Goal: Task Accomplishment & Management: Use online tool/utility

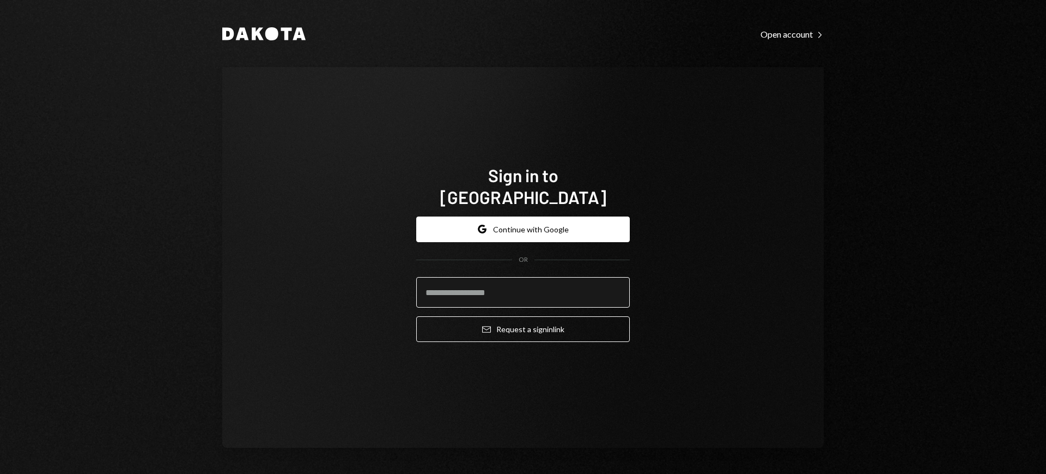
click at [553, 283] on input "email" at bounding box center [523, 292] width 214 height 31
click at [0, 473] on com-1password-button at bounding box center [0, 474] width 0 height 0
click at [514, 286] on input "email" at bounding box center [523, 292] width 214 height 31
type input "**********"
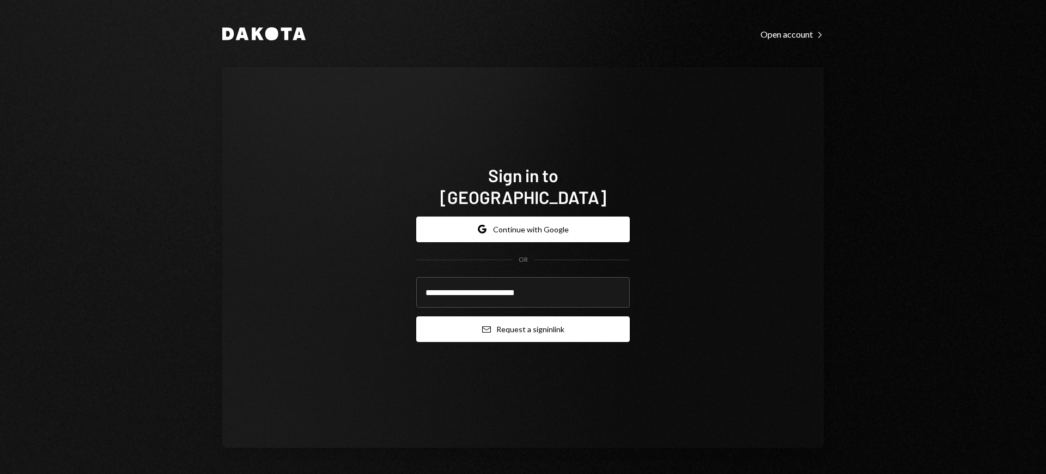
click at [513, 323] on button "Email Request a sign in link" at bounding box center [523, 329] width 214 height 26
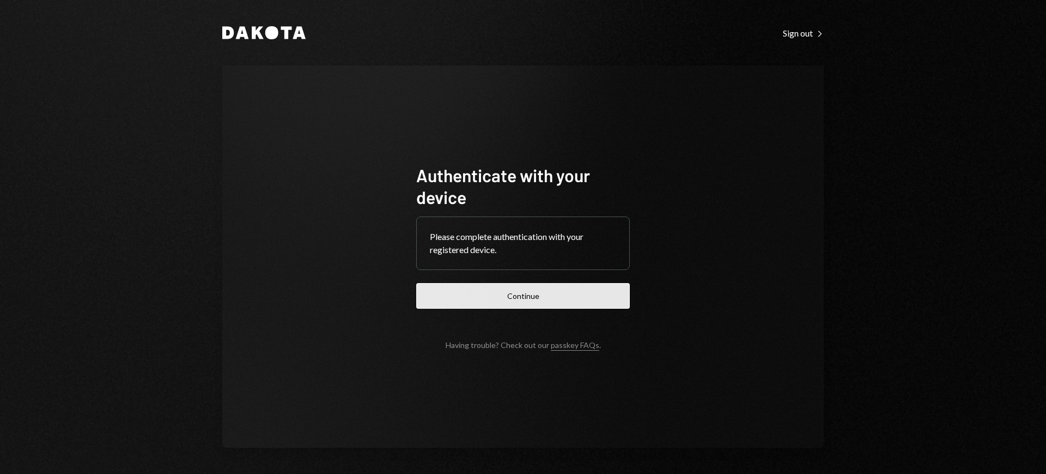
click at [566, 304] on button "Continue" at bounding box center [523, 296] width 214 height 26
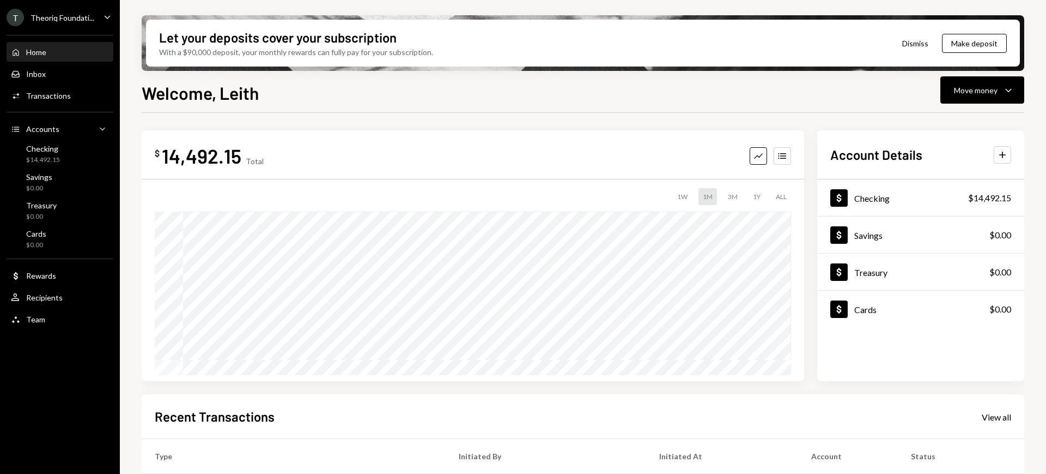
click at [82, 13] on div "Theoriq Foundati..." at bounding box center [63, 17] width 64 height 9
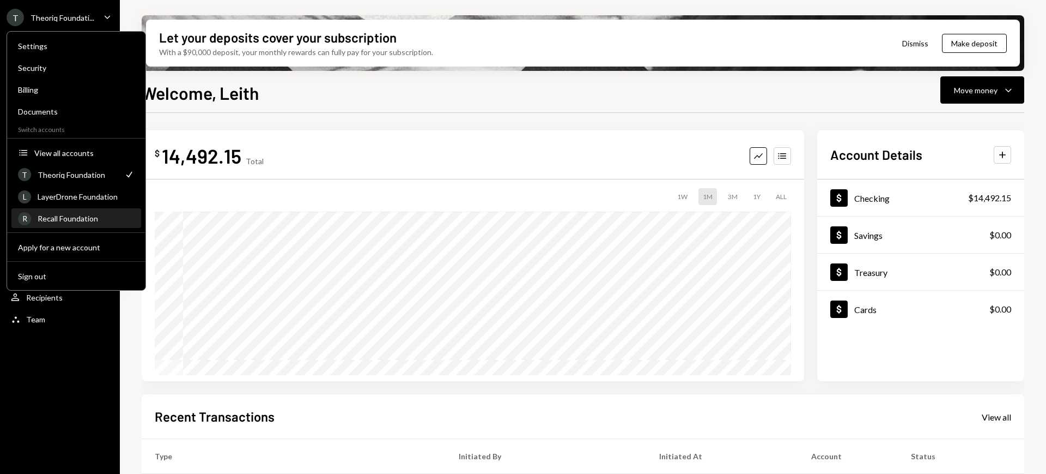
click at [89, 220] on div "Recall Foundation" at bounding box center [86, 218] width 97 height 9
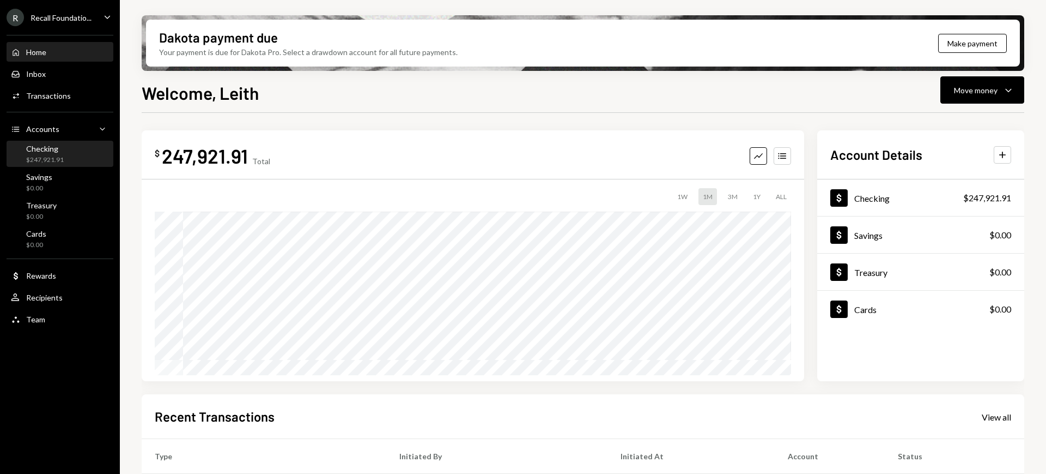
click at [68, 157] on div "Checking $247,921.91" at bounding box center [60, 154] width 98 height 21
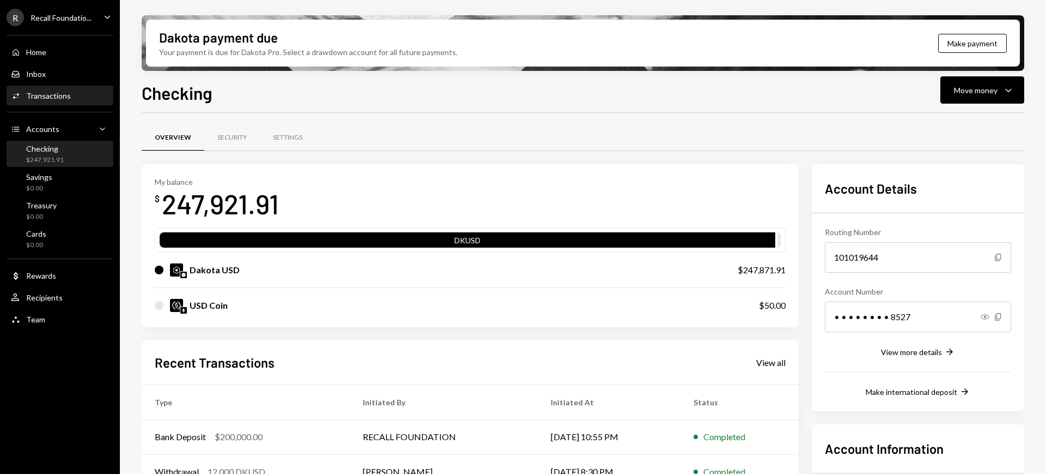
click at [81, 93] on div "Activities Transactions" at bounding box center [60, 96] width 98 height 10
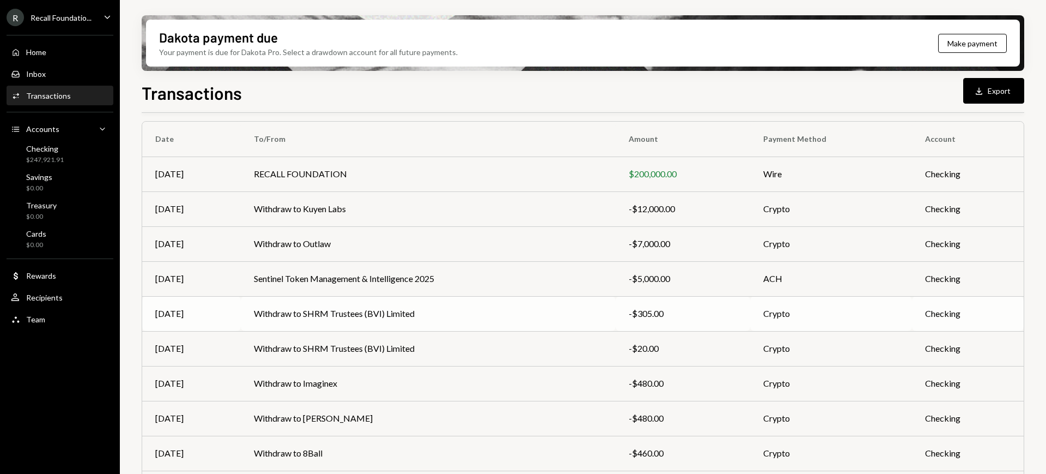
scroll to position [147, 0]
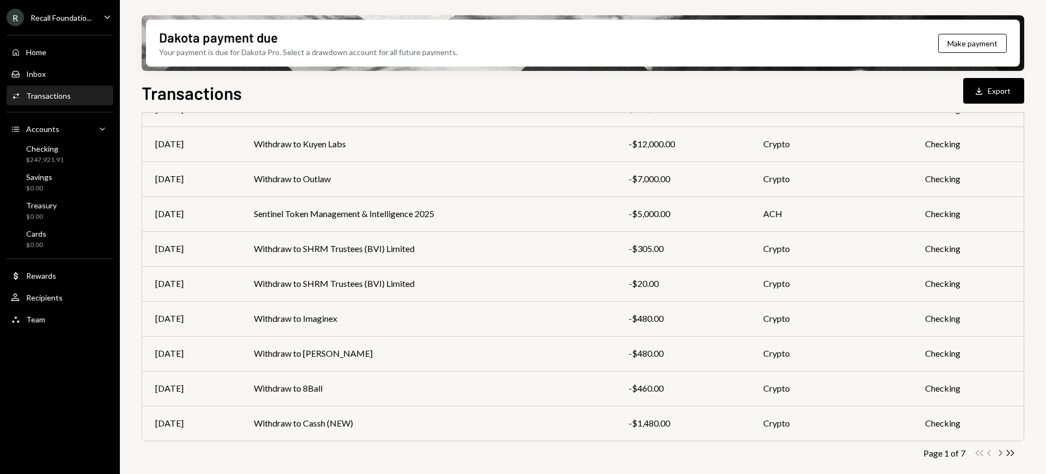
click at [999, 454] on icon "Chevron Right" at bounding box center [1000, 452] width 10 height 10
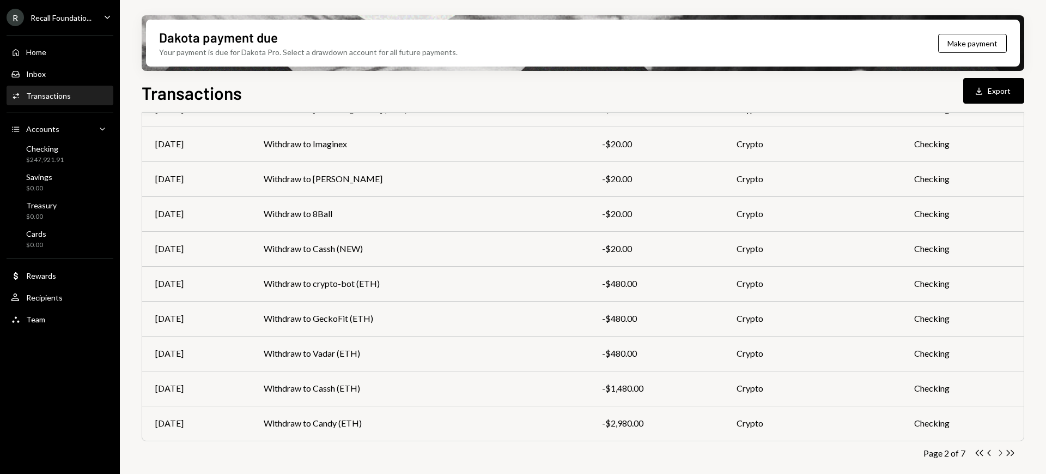
click at [1001, 451] on icon "button" at bounding box center [1001, 453] width 3 height 6
click at [1000, 451] on icon "Chevron Right" at bounding box center [1000, 452] width 10 height 10
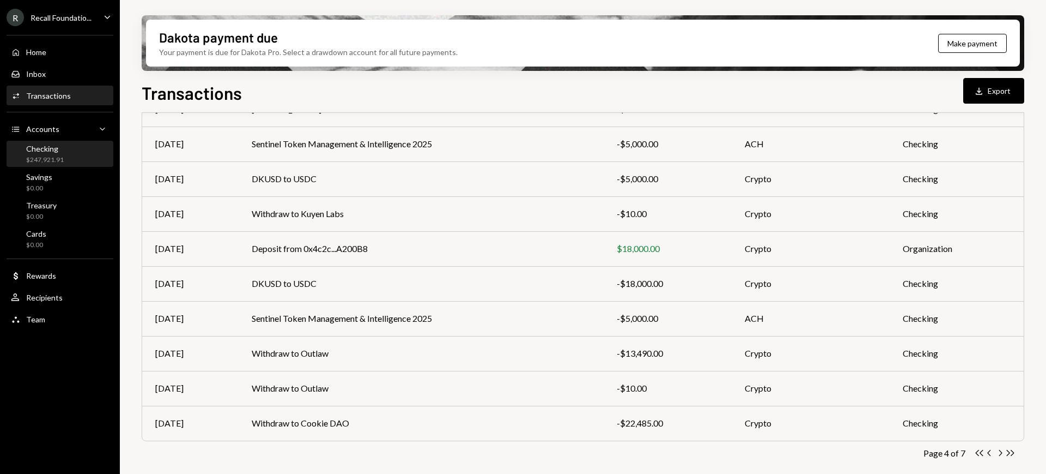
click at [62, 151] on div "Checking" at bounding box center [45, 148] width 38 height 9
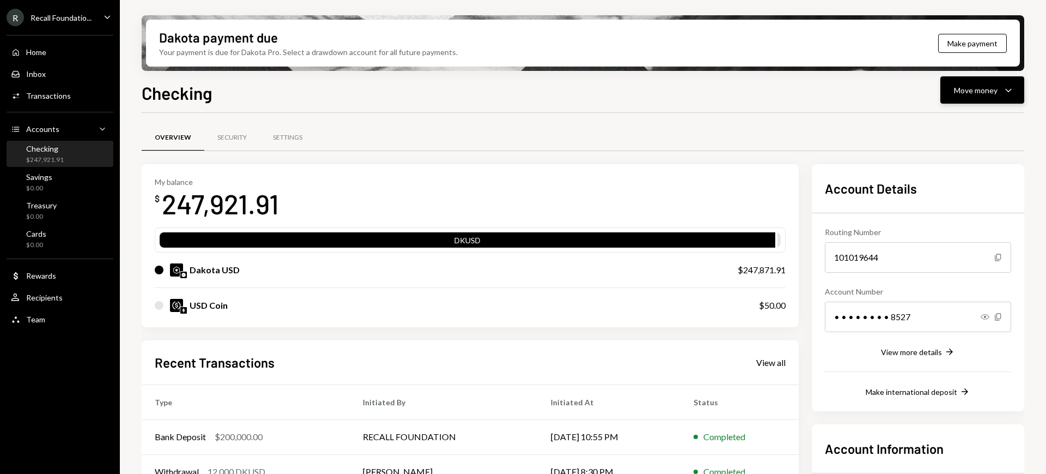
click at [973, 95] on div "Move money Caret Down" at bounding box center [982, 89] width 57 height 13
click at [959, 122] on div "Send" at bounding box center [974, 122] width 80 height 11
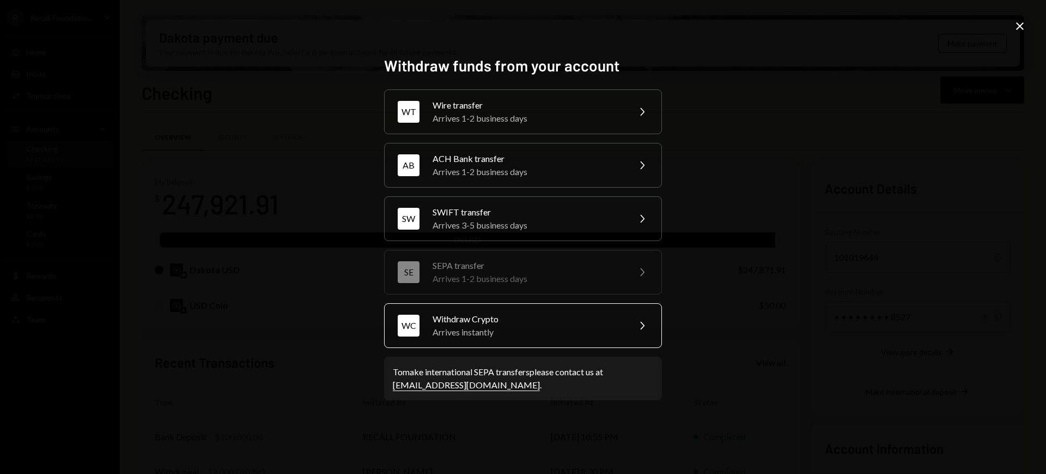
click at [614, 336] on div "Arrives instantly" at bounding box center [528, 331] width 190 height 13
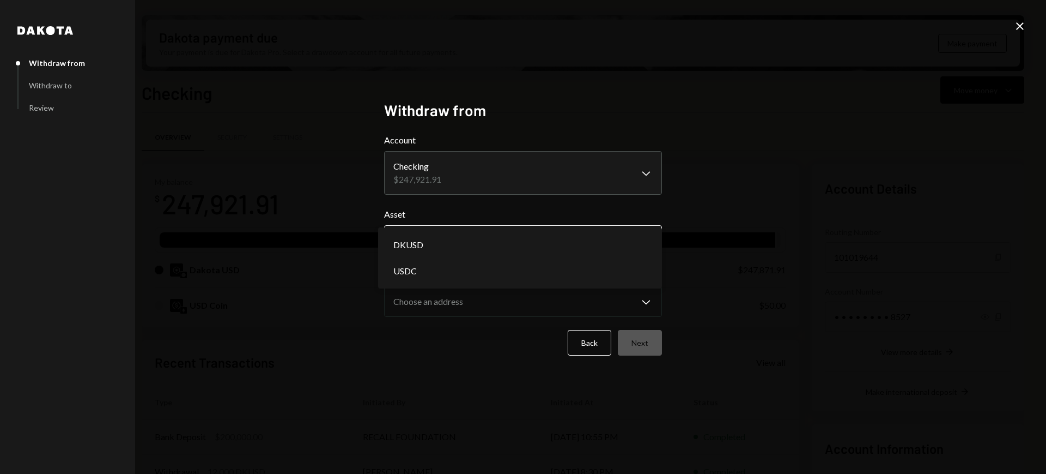
click at [634, 227] on body "R Recall Foundatio... Caret Down Home Home Inbox Inbox Activities Transactions …" at bounding box center [523, 237] width 1046 height 474
select select "*****"
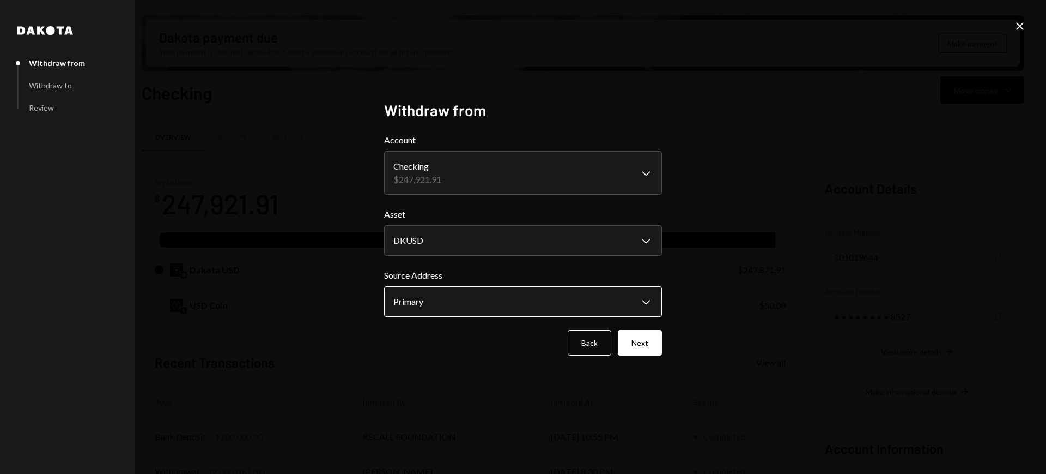
click at [606, 294] on body "R Recall Foundatio... Caret Down Home Home Inbox Inbox Activities Transactions …" at bounding box center [523, 237] width 1046 height 474
click at [626, 343] on button "Next" at bounding box center [640, 343] width 44 height 26
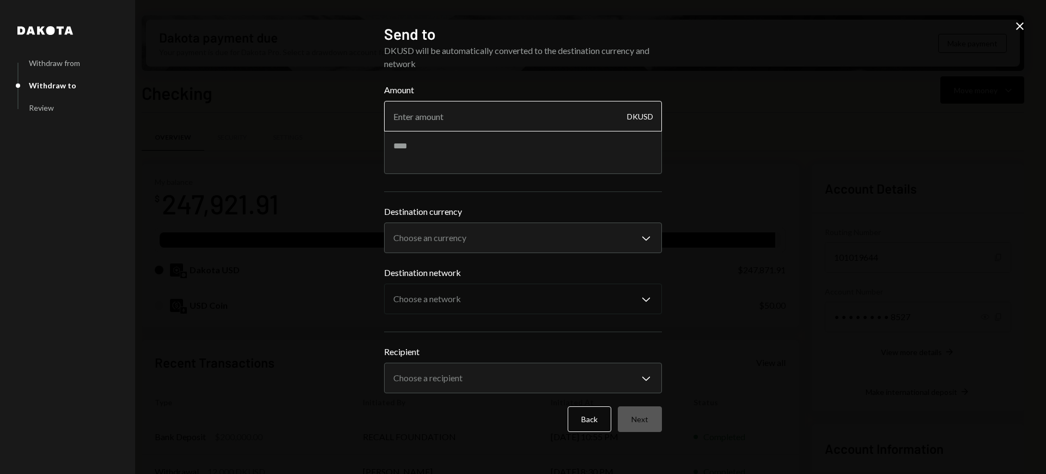
click at [553, 122] on input "Amount" at bounding box center [523, 116] width 278 height 31
type input "22500"
click at [526, 159] on textarea at bounding box center [523, 152] width 278 height 44
type textarea "**********"
click at [567, 238] on body "R Recall Foundatio... Caret Down Home Home Inbox Inbox Activities Transactions …" at bounding box center [523, 237] width 1046 height 474
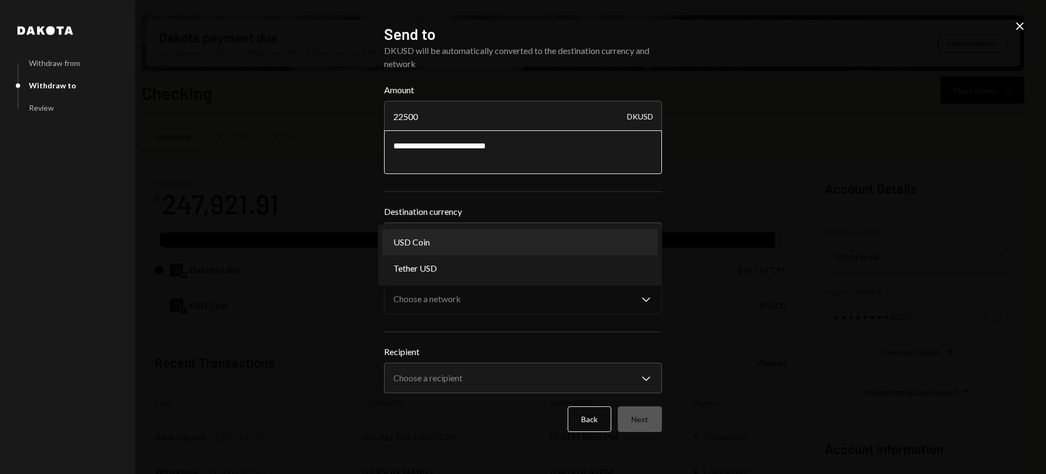
select select "****"
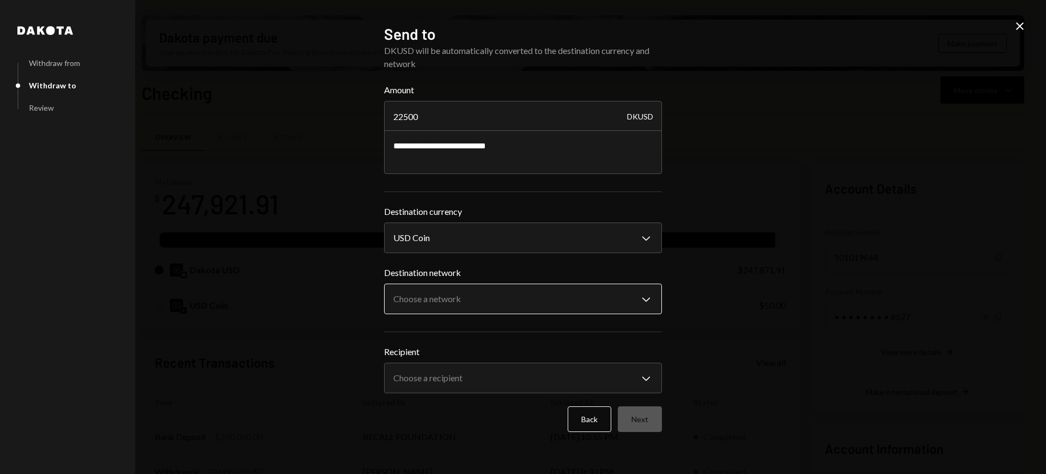
click at [525, 297] on body "R Recall Foundatio... Caret Down Home Home Inbox Inbox Activities Transactions …" at bounding box center [523, 237] width 1046 height 474
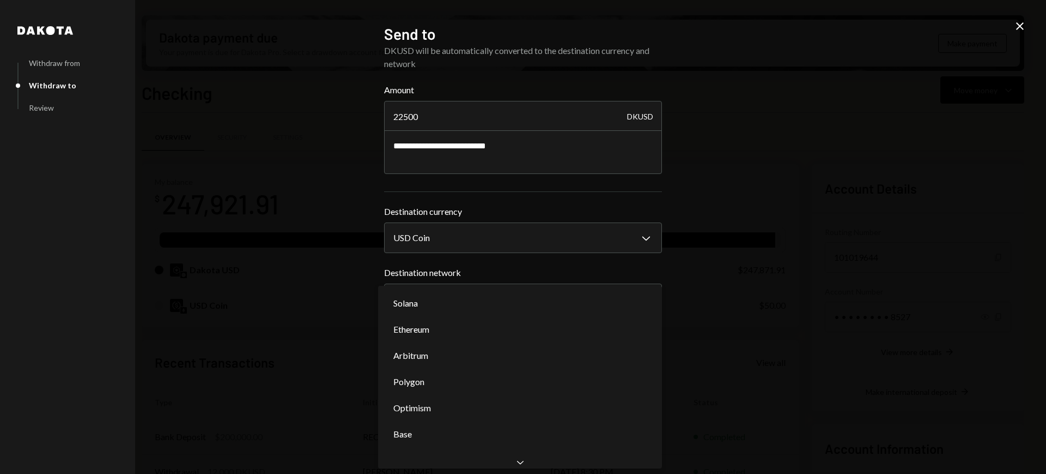
select select "**********"
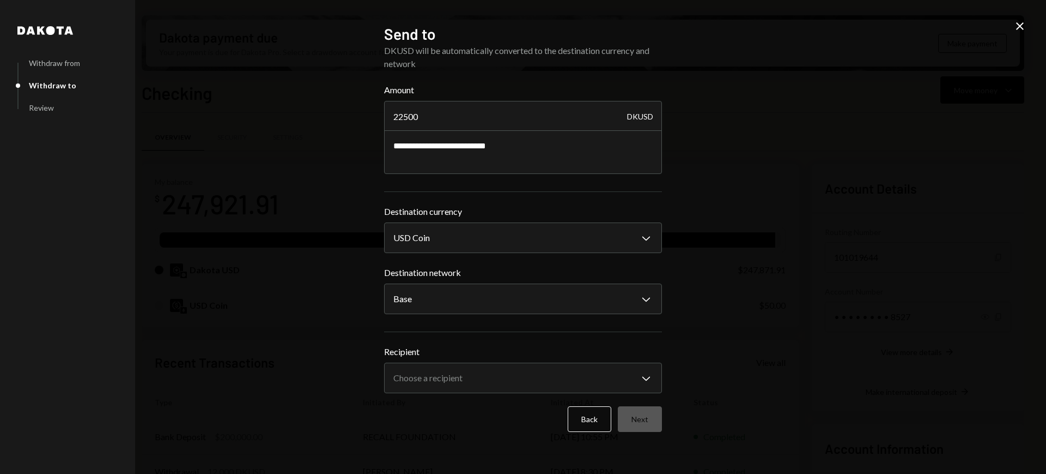
click at [603, 360] on div "**********" at bounding box center [523, 369] width 278 height 48
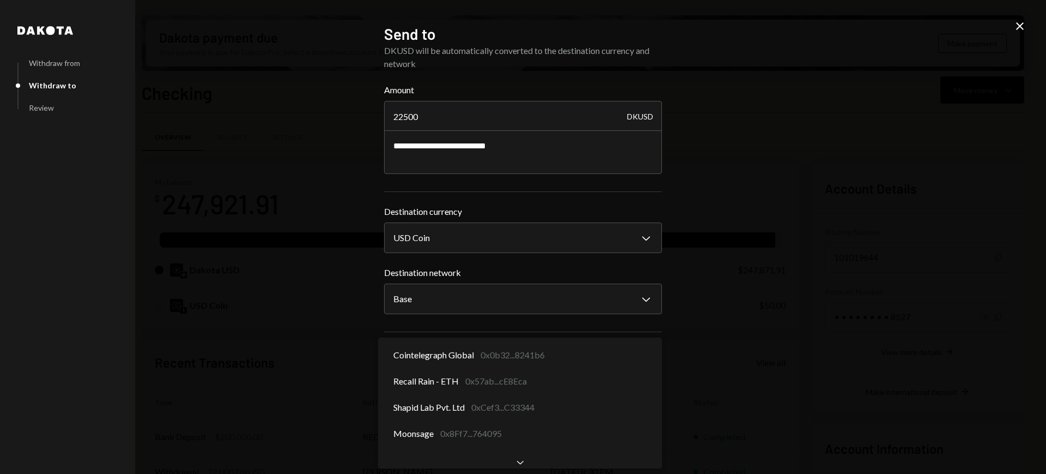
click at [610, 385] on body "R Recall Foundatio... Caret Down Home Home Inbox Inbox Activities Transactions …" at bounding box center [523, 237] width 1046 height 474
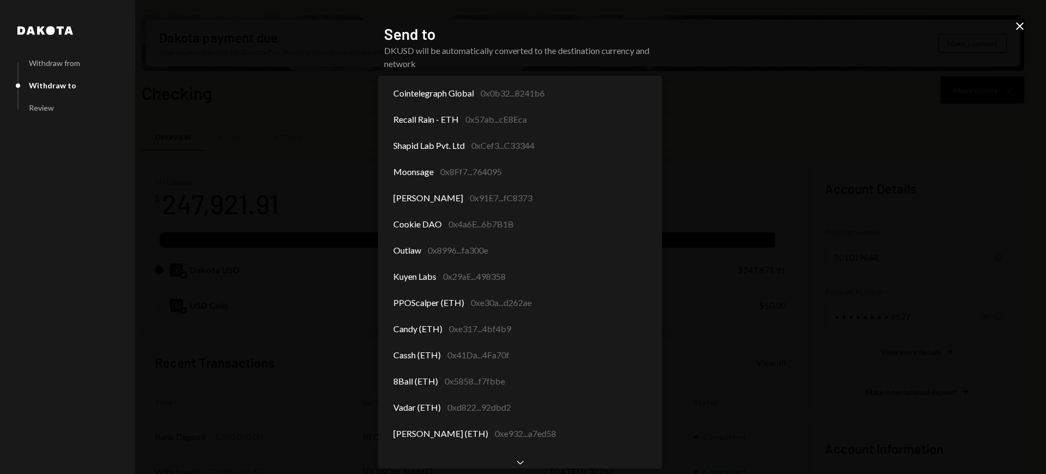
scroll to position [8, 0]
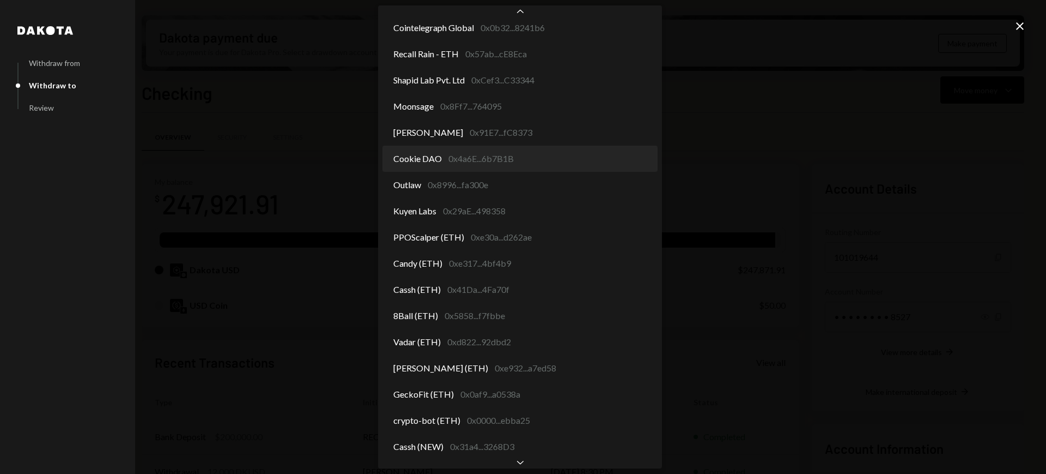
select select "**********"
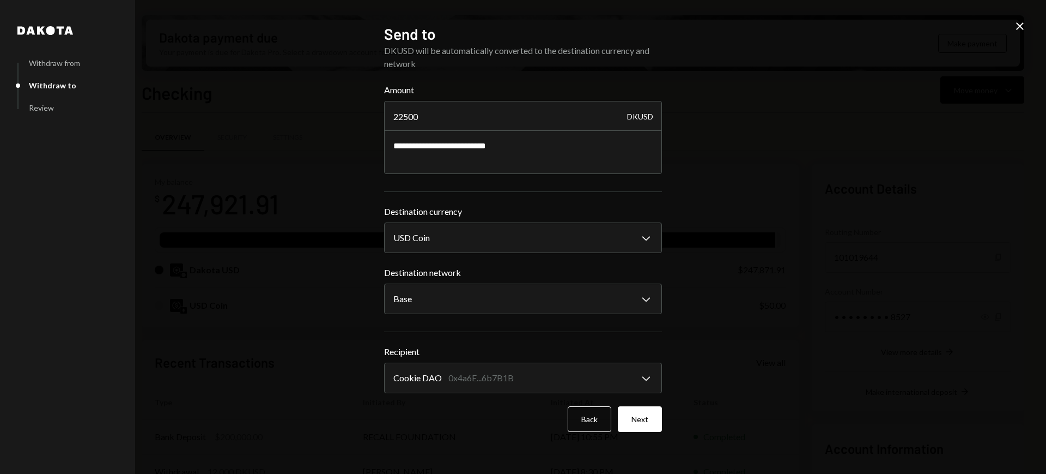
drag, startPoint x: 637, startPoint y: 424, endPoint x: 819, endPoint y: 395, distance: 184.3
click at [819, 395] on div "**********" at bounding box center [523, 237] width 1046 height 474
click at [643, 421] on button "Next" at bounding box center [640, 419] width 44 height 26
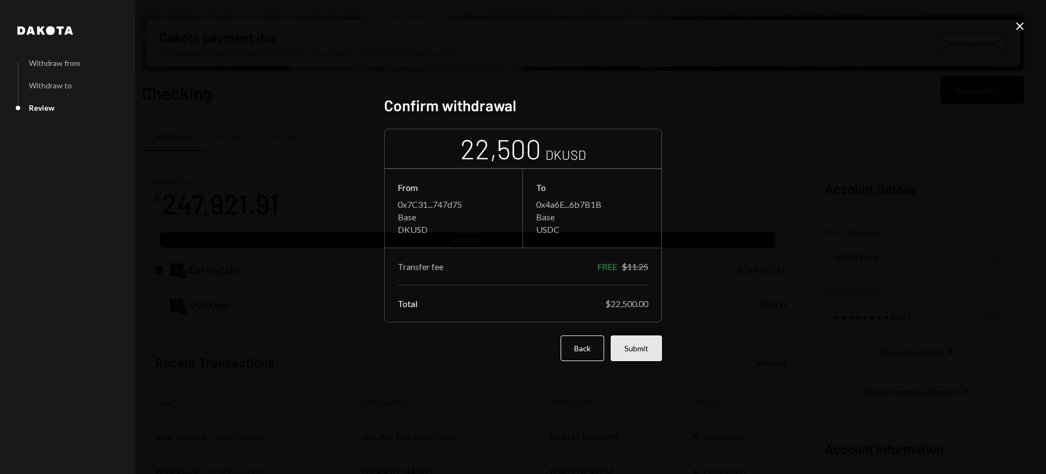
click at [639, 350] on button "Submit" at bounding box center [636, 348] width 51 height 26
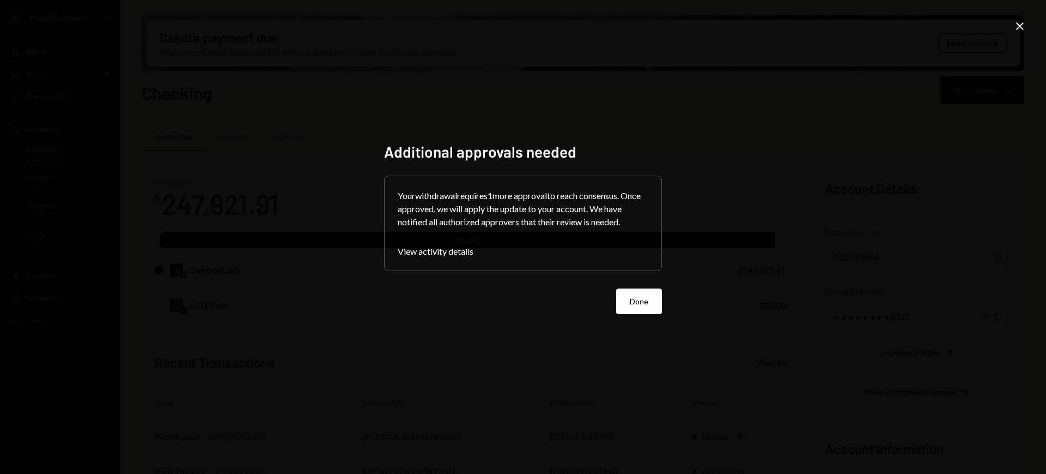
click at [639, 298] on button "Done" at bounding box center [639, 301] width 46 height 26
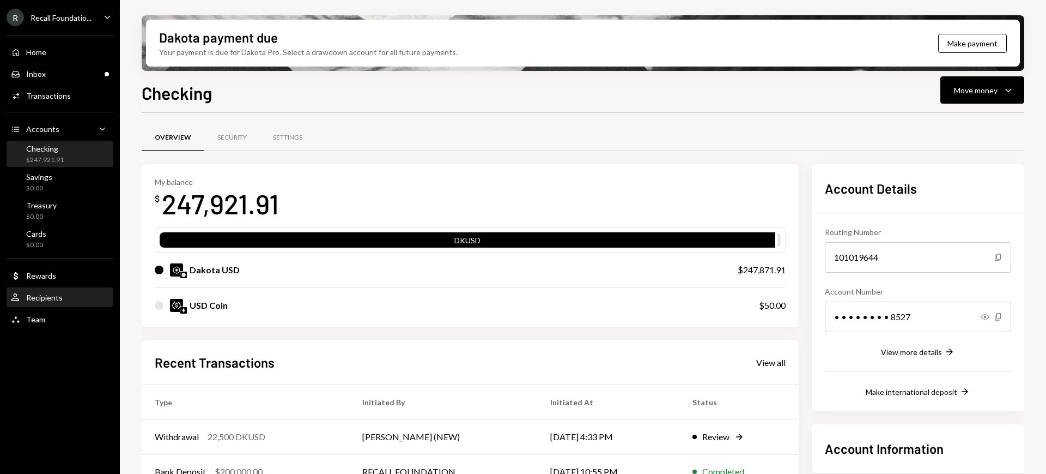
click at [75, 294] on div "User Recipients" at bounding box center [60, 298] width 98 height 10
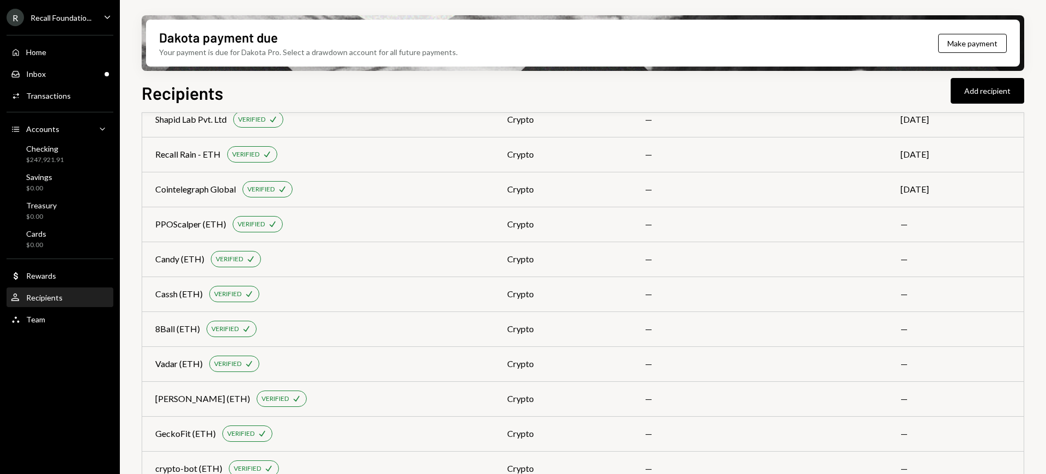
scroll to position [164, 0]
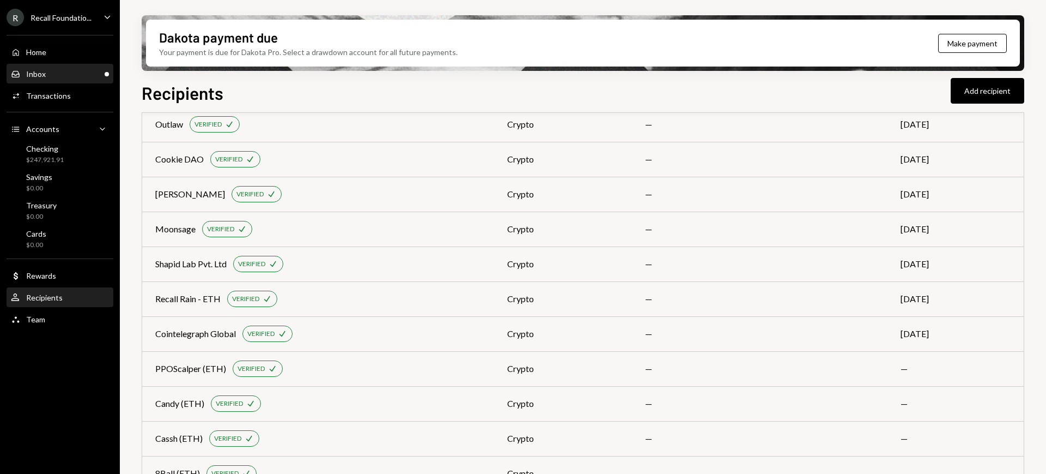
click at [69, 73] on div "Inbox Inbox" at bounding box center [60, 74] width 98 height 10
